Goal: Check status: Check status

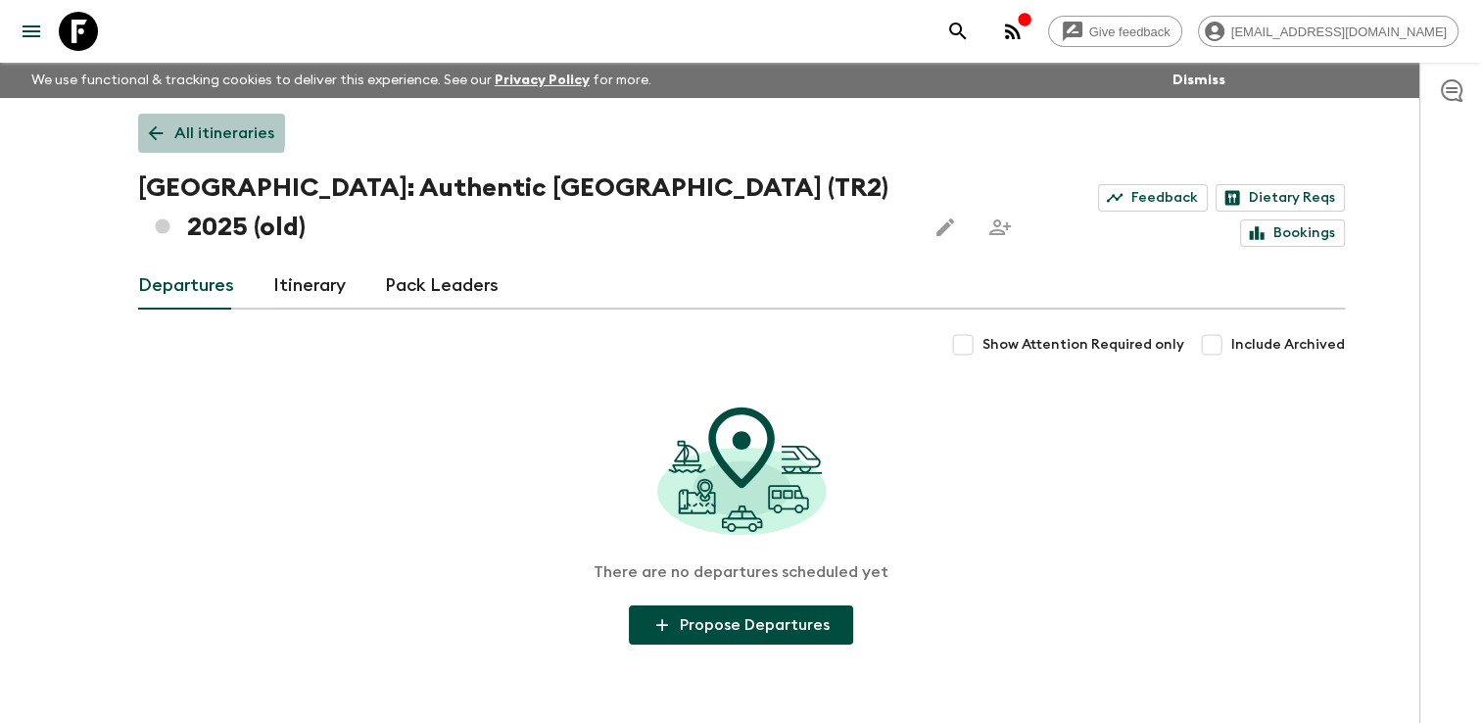
click at [162, 129] on icon at bounding box center [156, 133] width 22 height 22
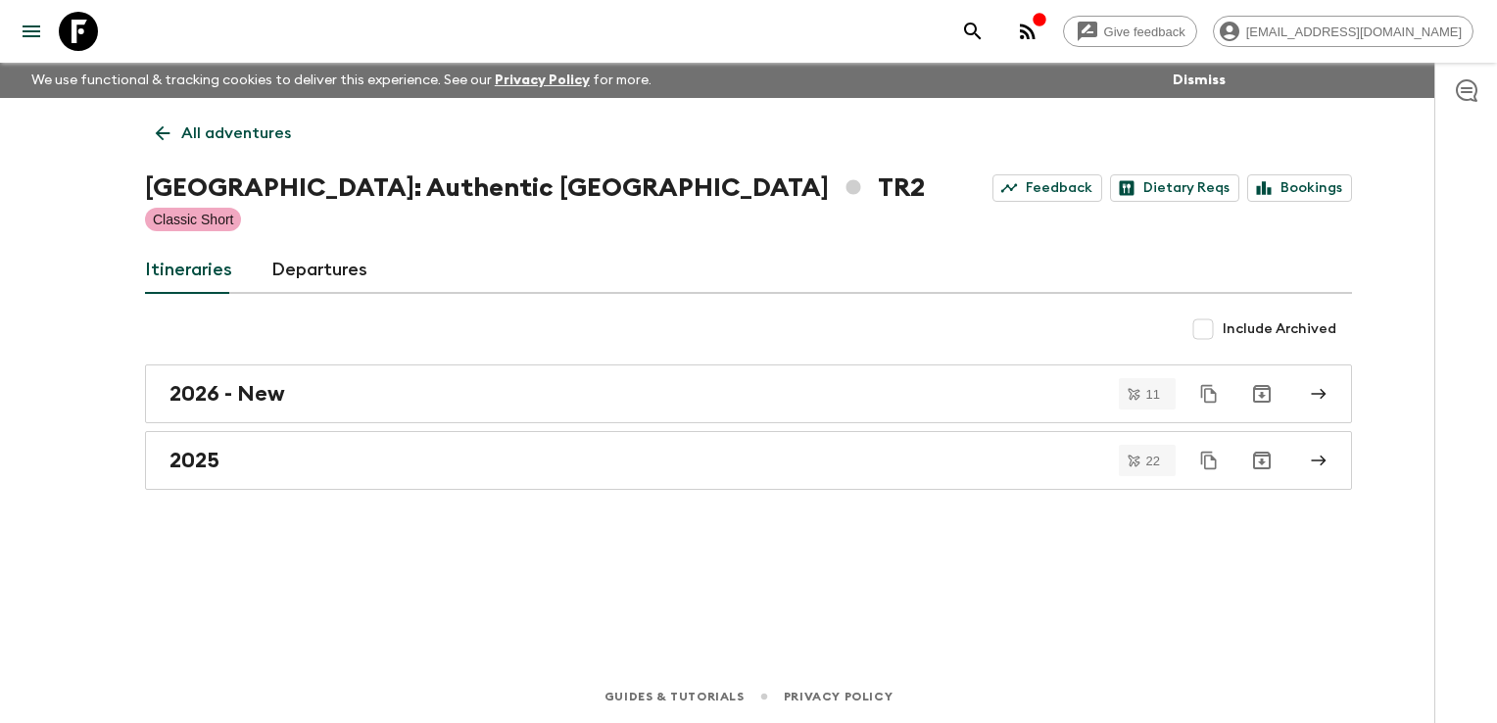
click at [162, 129] on icon at bounding box center [163, 133] width 22 height 22
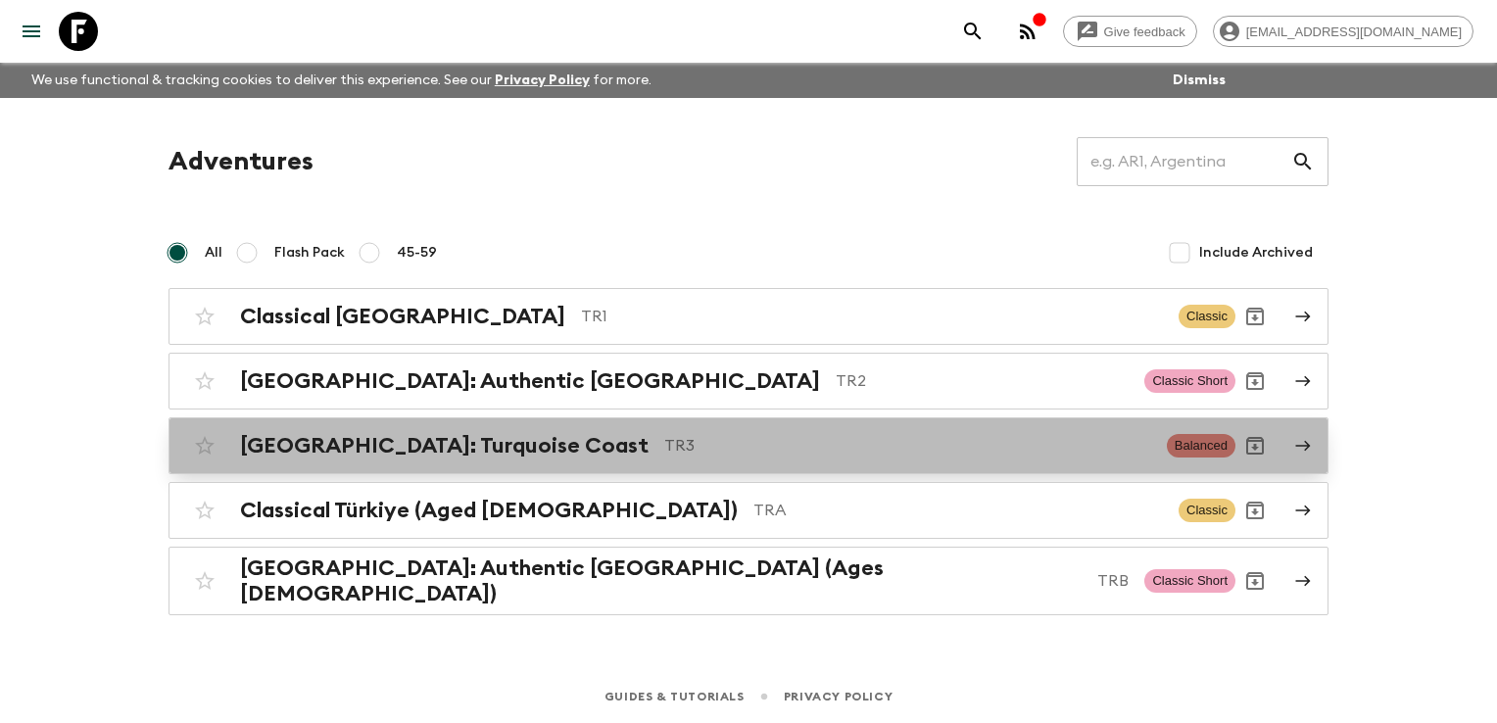
click at [341, 436] on h2 "[GEOGRAPHIC_DATA]: Turquoise Coast" at bounding box center [444, 445] width 409 height 25
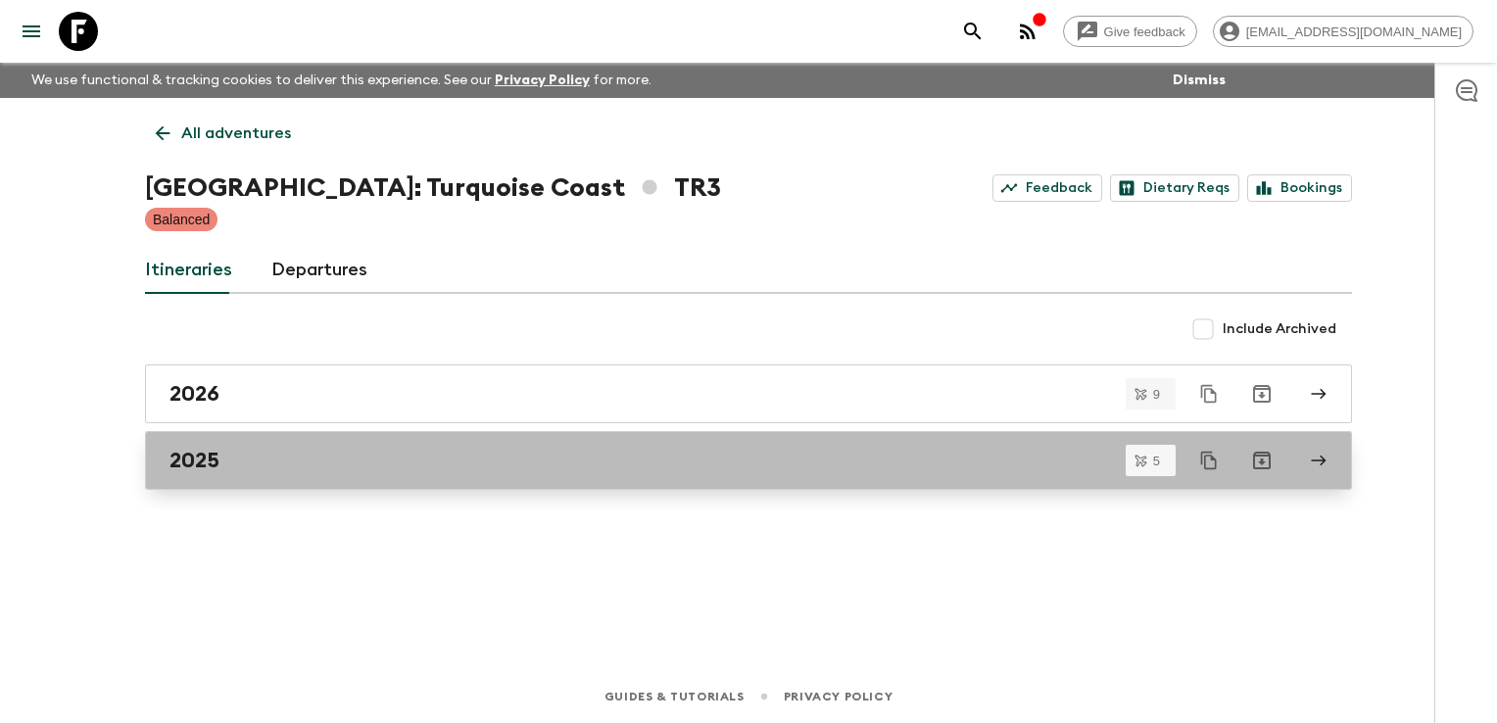
click at [310, 453] on div "2025" at bounding box center [729, 460] width 1121 height 25
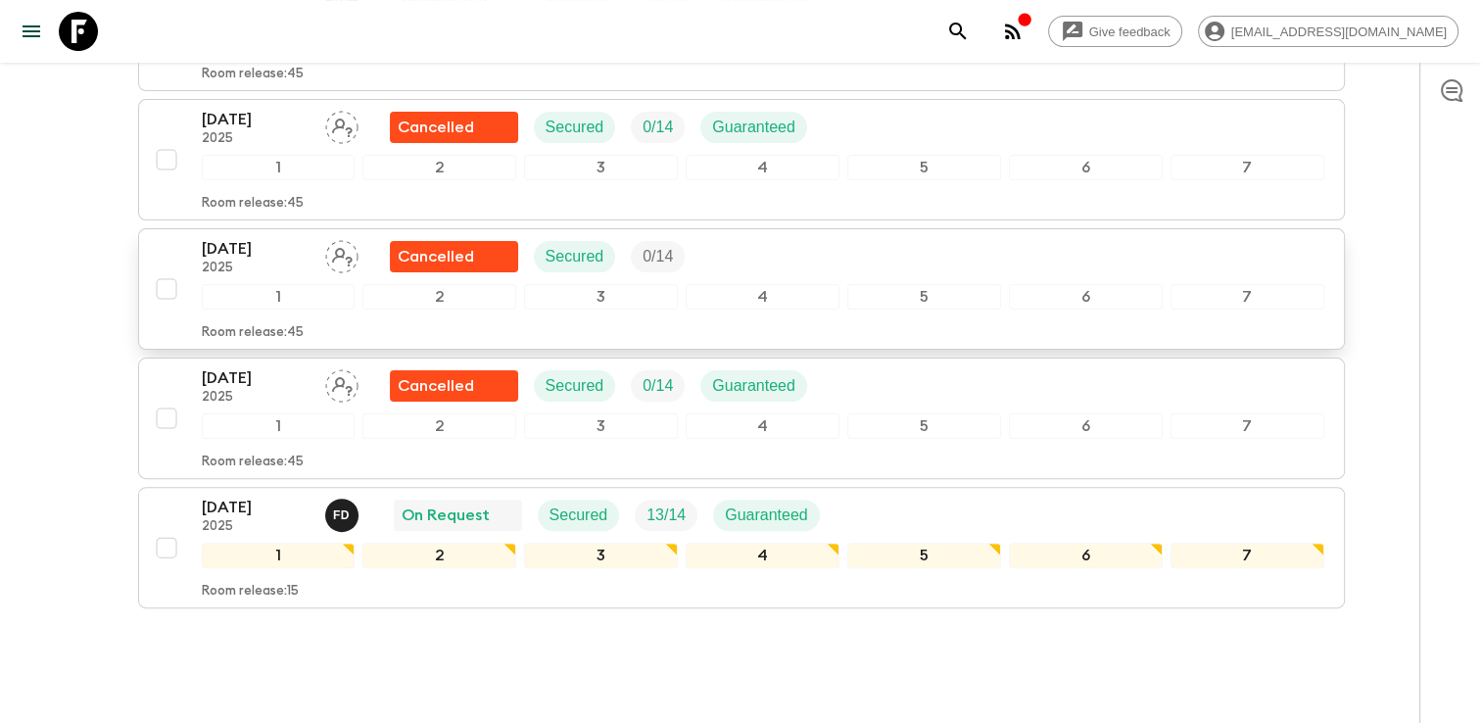
scroll to position [490, 0]
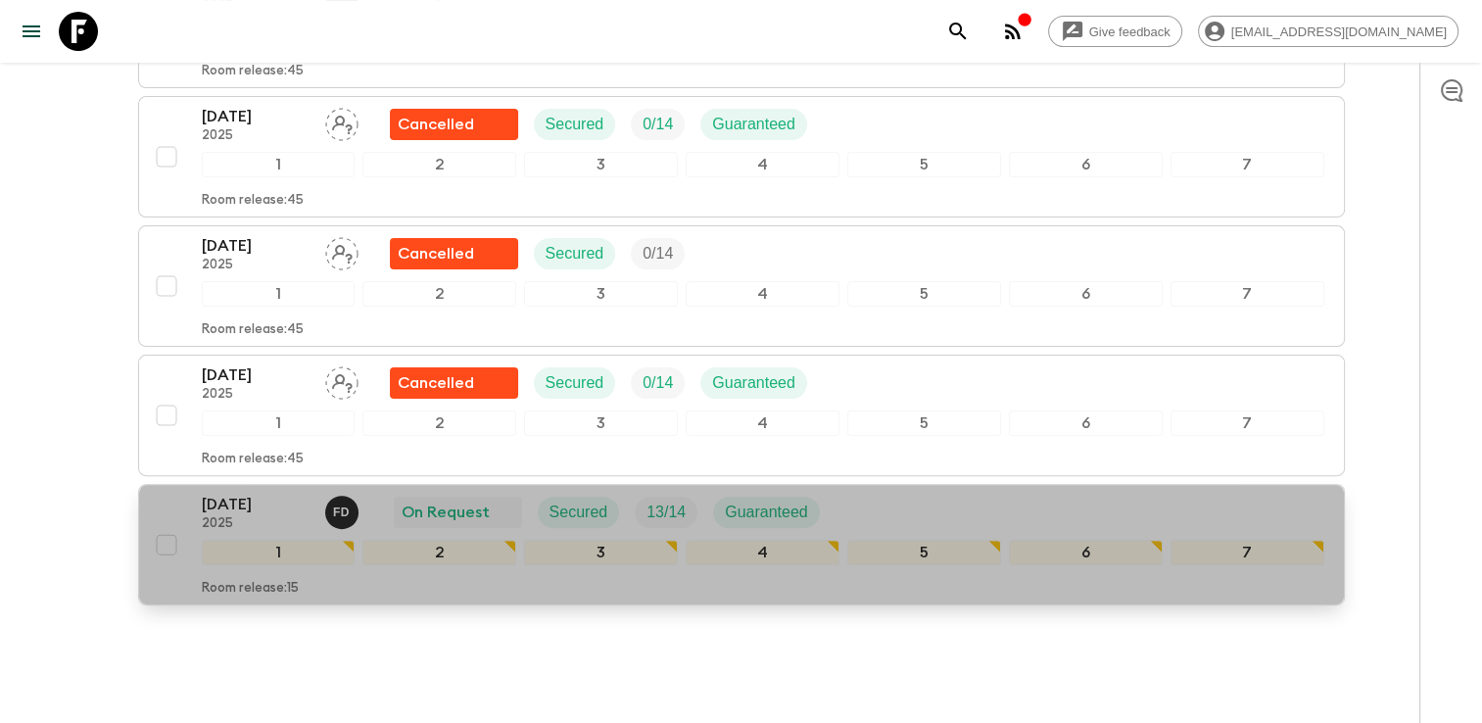
click at [937, 493] on div "[DATE] 2025 F D On Request Secured 13 / 14 Guaranteed" at bounding box center [763, 512] width 1123 height 39
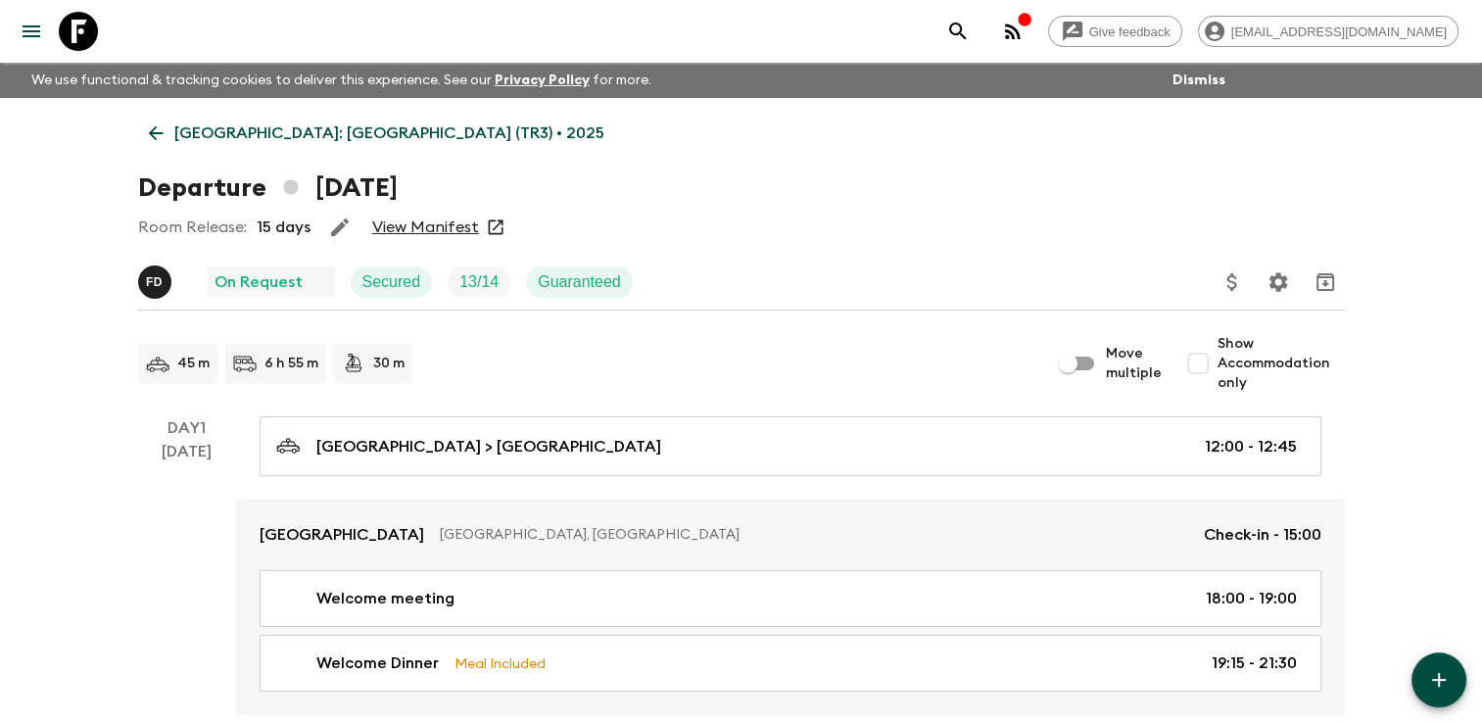
click at [452, 228] on link "View Manifest" at bounding box center [425, 228] width 107 height 20
